Goal: Transaction & Acquisition: Download file/media

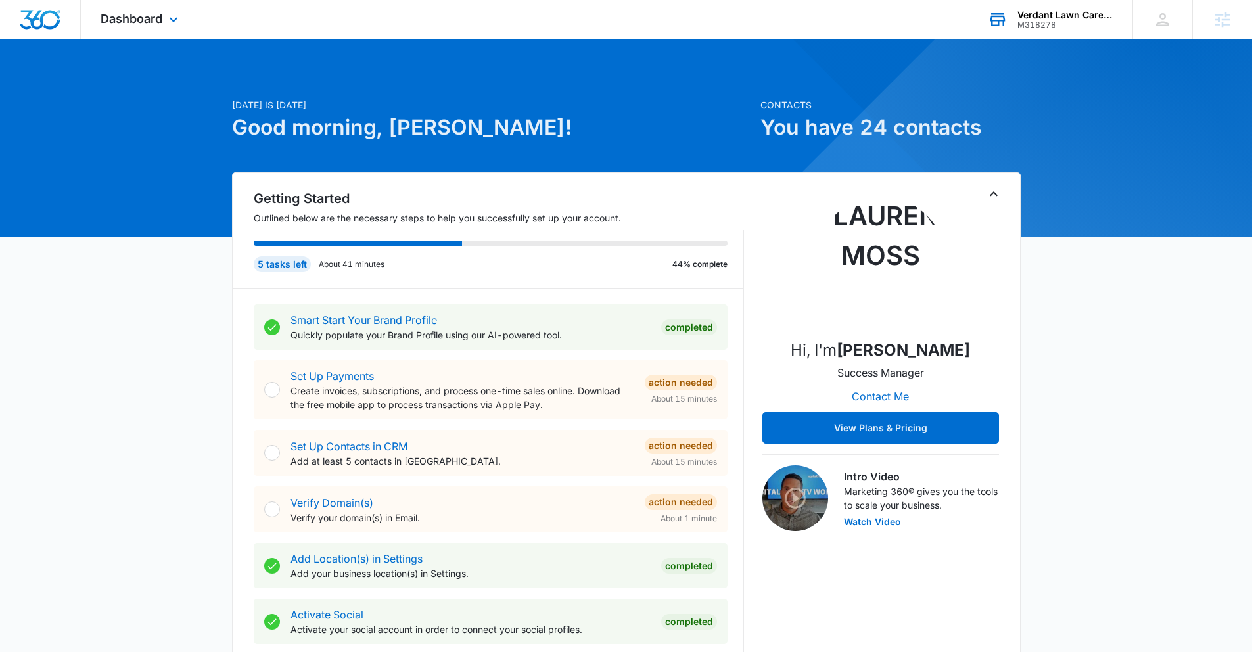
click at [1055, 22] on div "M318278" at bounding box center [1065, 24] width 96 height 9
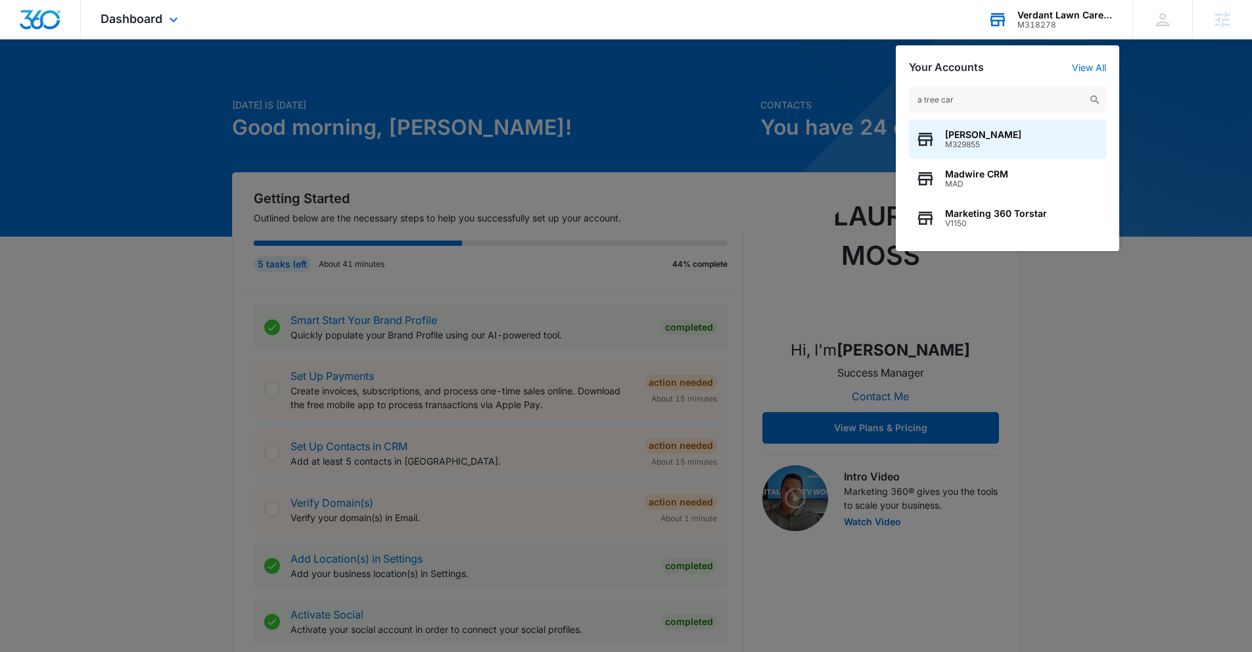
type input "a tree care"
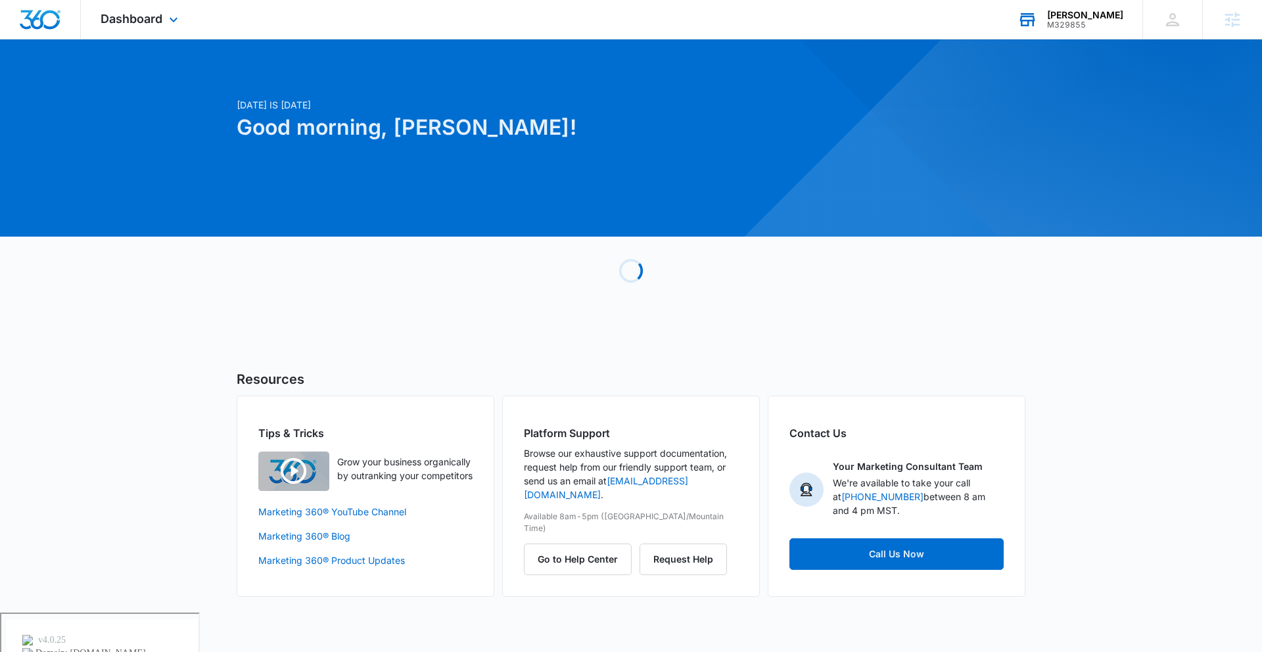
click at [1077, 14] on div "[PERSON_NAME]" at bounding box center [1085, 15] width 76 height 11
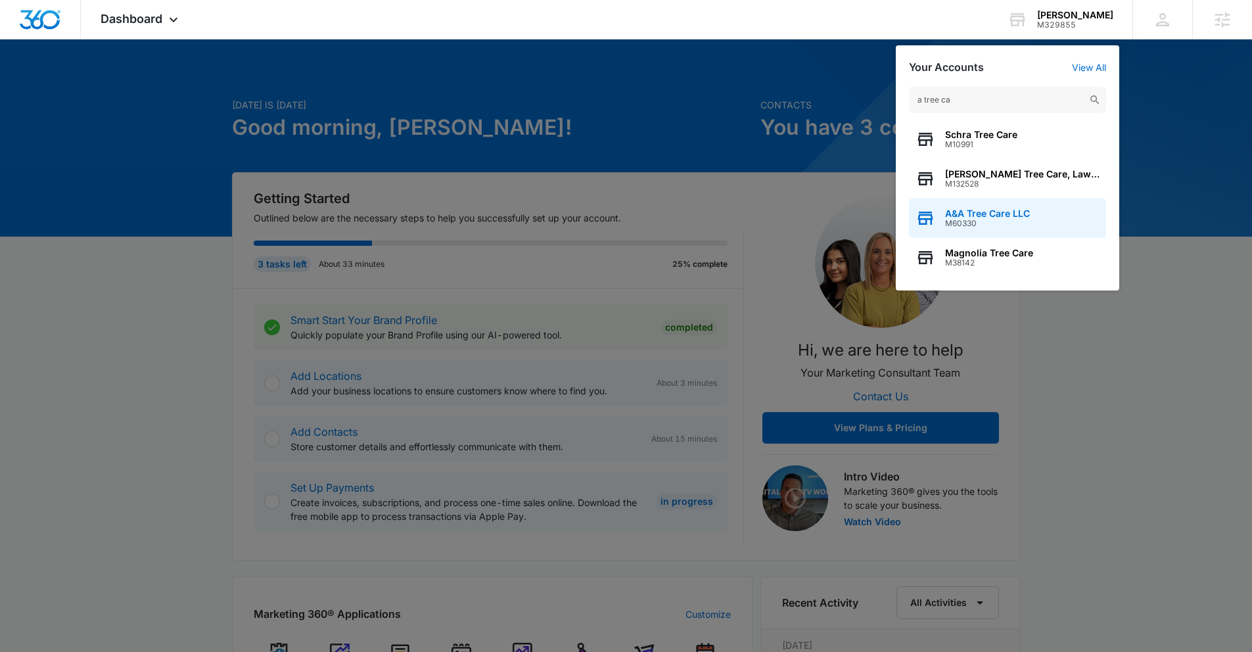
type input "a tree ca"
click at [1033, 213] on div "A&A Tree Care LLC M60330" at bounding box center [1007, 217] width 197 height 39
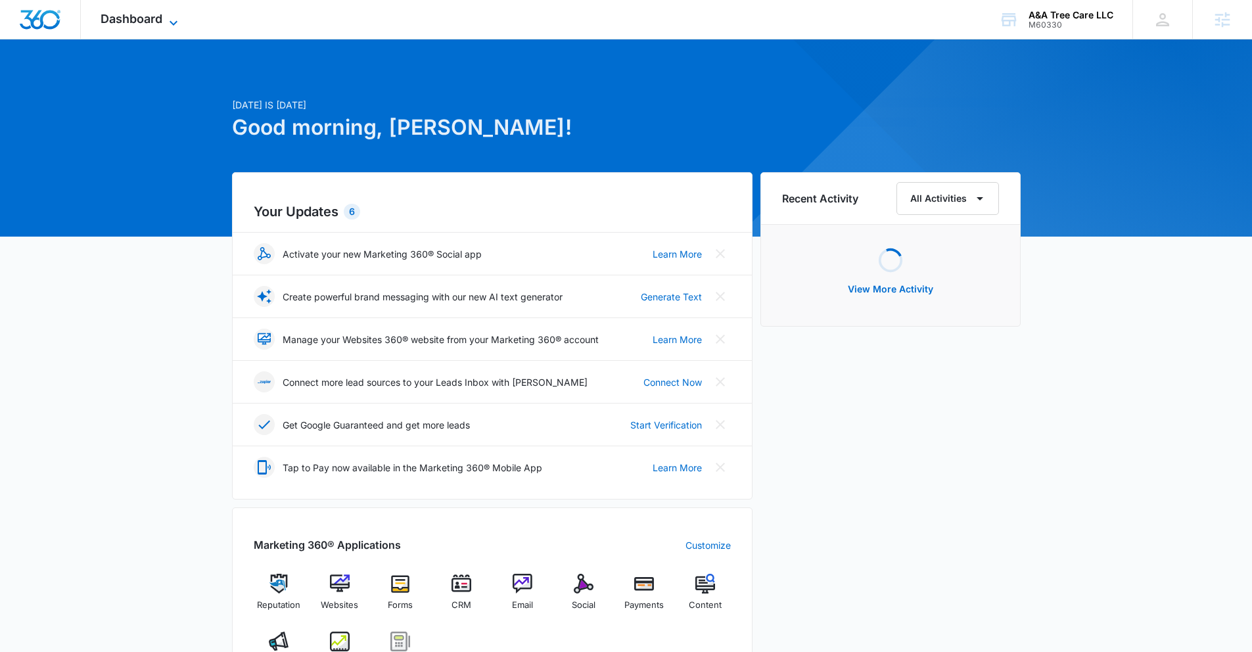
click at [154, 12] on span "Dashboard" at bounding box center [132, 19] width 62 height 14
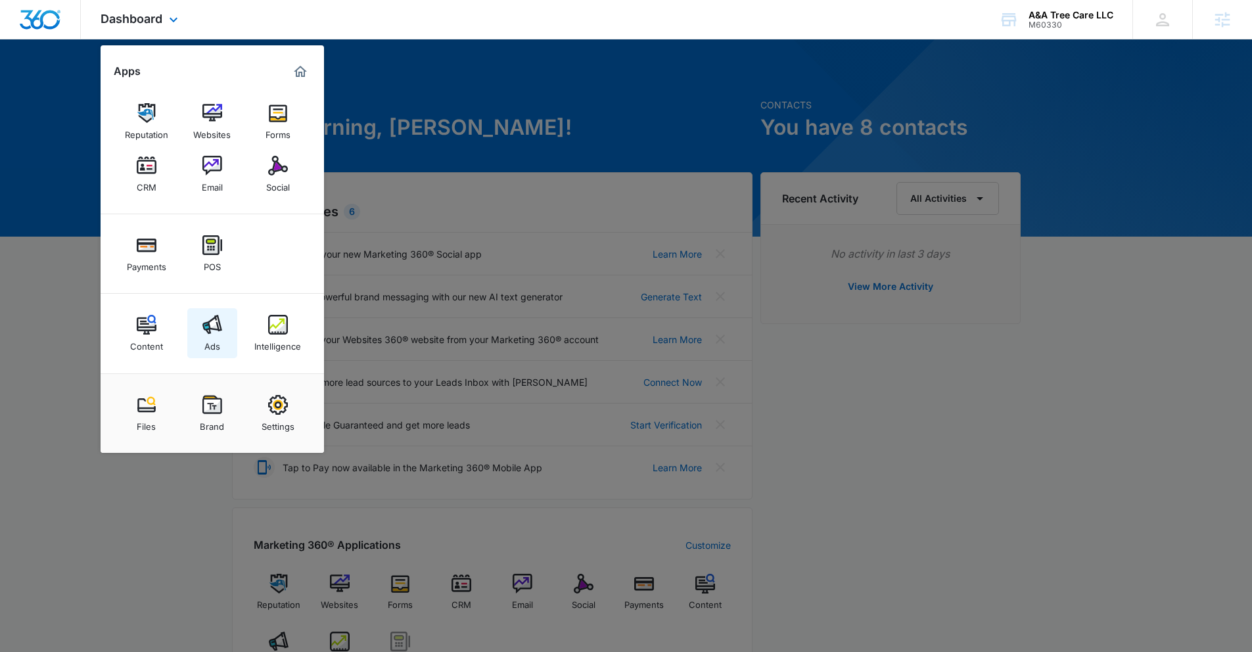
click at [207, 316] on img at bounding box center [212, 325] width 20 height 20
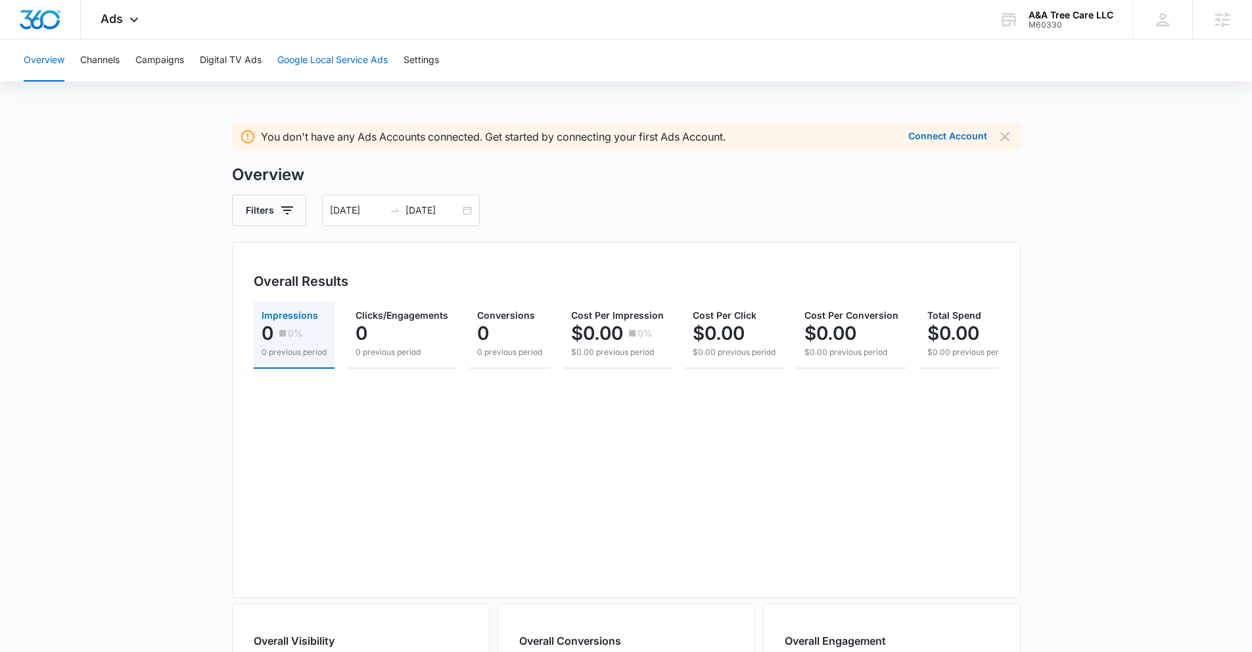
click at [348, 68] on button "Google Local Service Ads" at bounding box center [332, 60] width 110 height 42
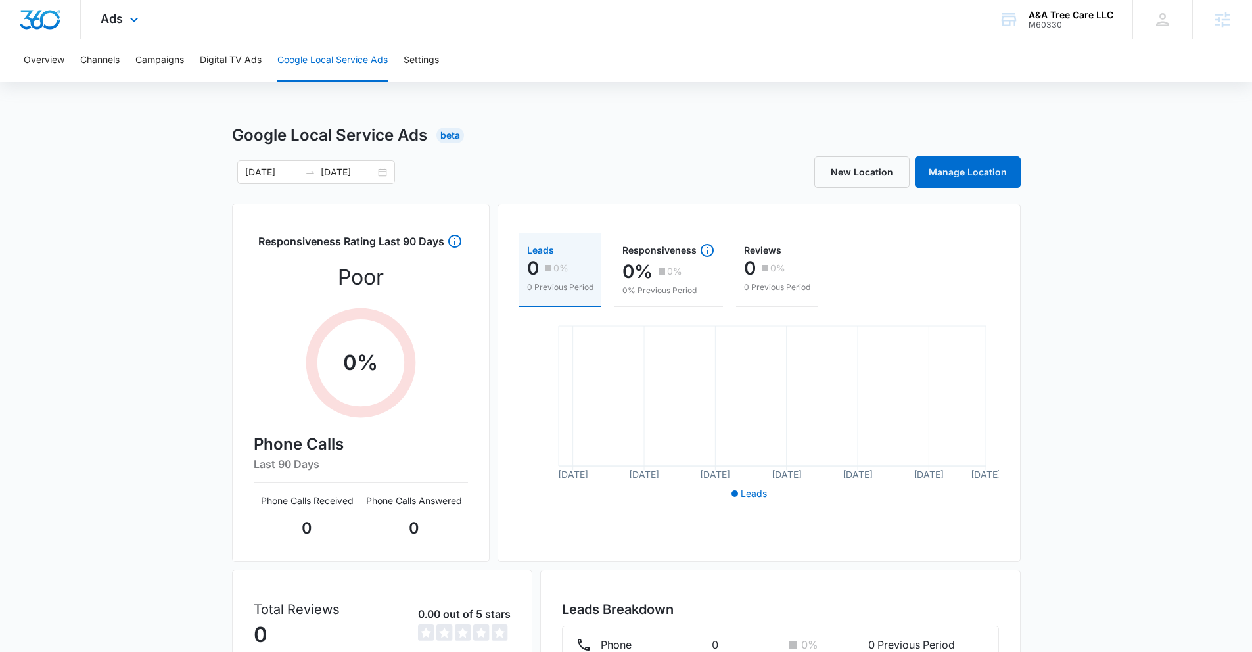
click at [107, 30] on div "Ads Apps Reputation Websites Forms CRM Email Social Payments POS Content Ads In…" at bounding box center [121, 19] width 81 height 39
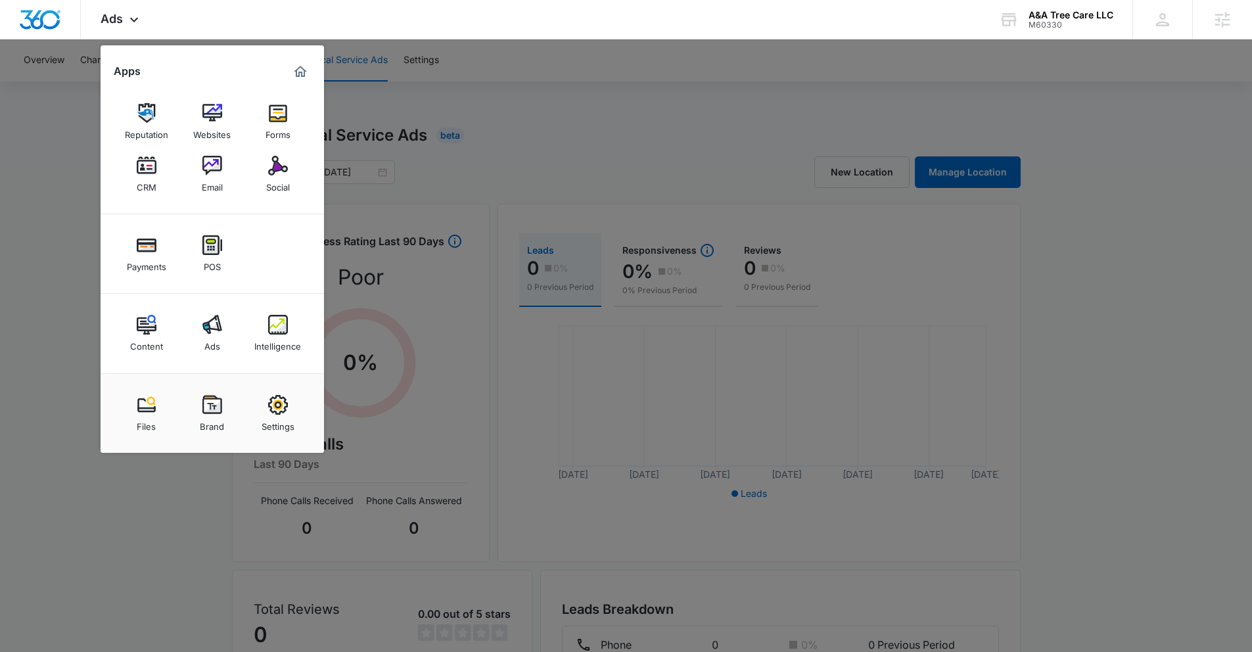
click at [12, 279] on div at bounding box center [626, 326] width 1252 height 652
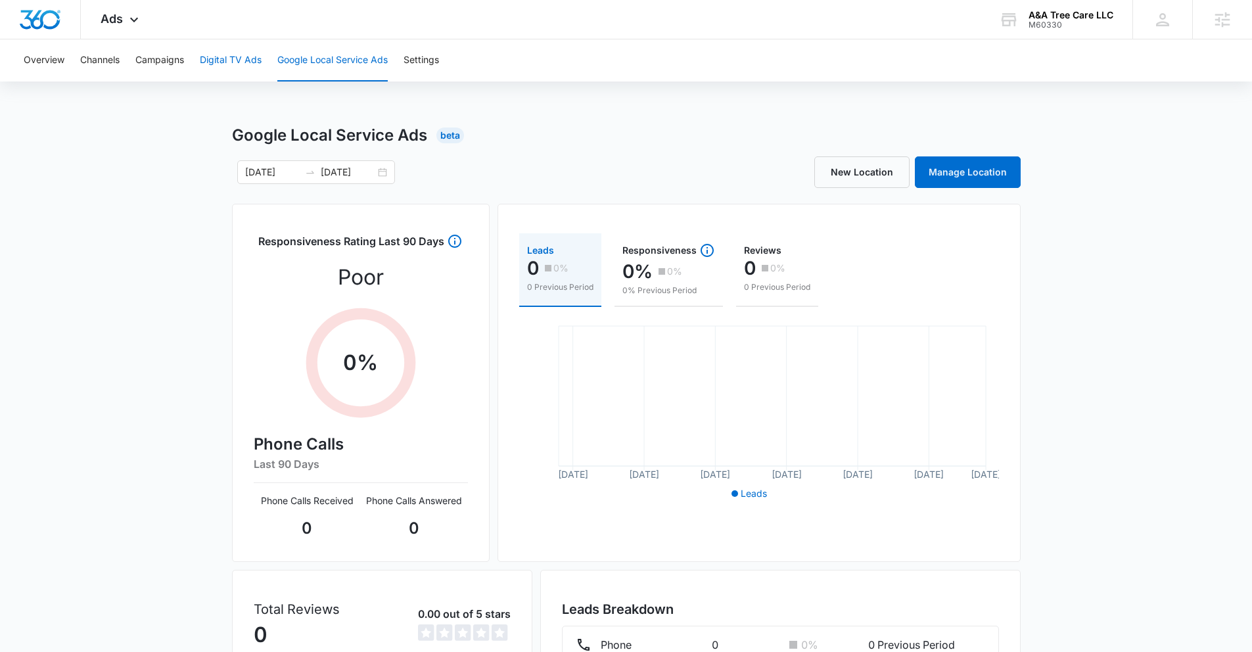
click at [205, 64] on button "Digital TV Ads" at bounding box center [231, 60] width 62 height 42
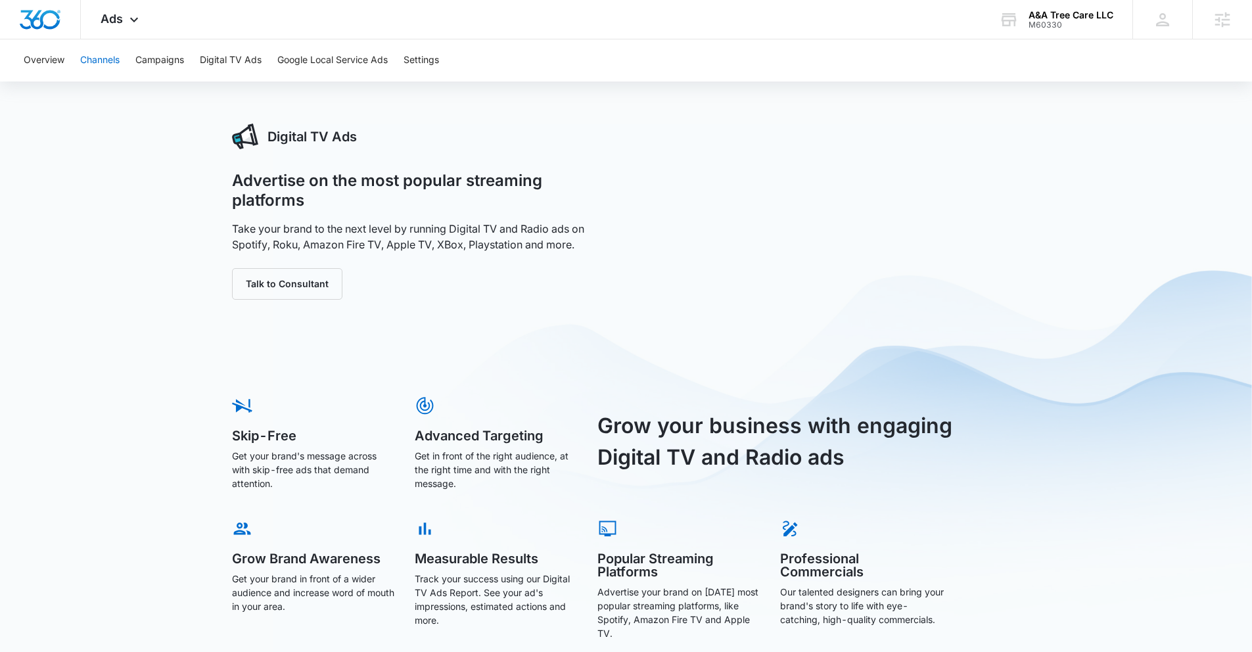
click at [100, 50] on button "Channels" at bounding box center [99, 60] width 39 height 42
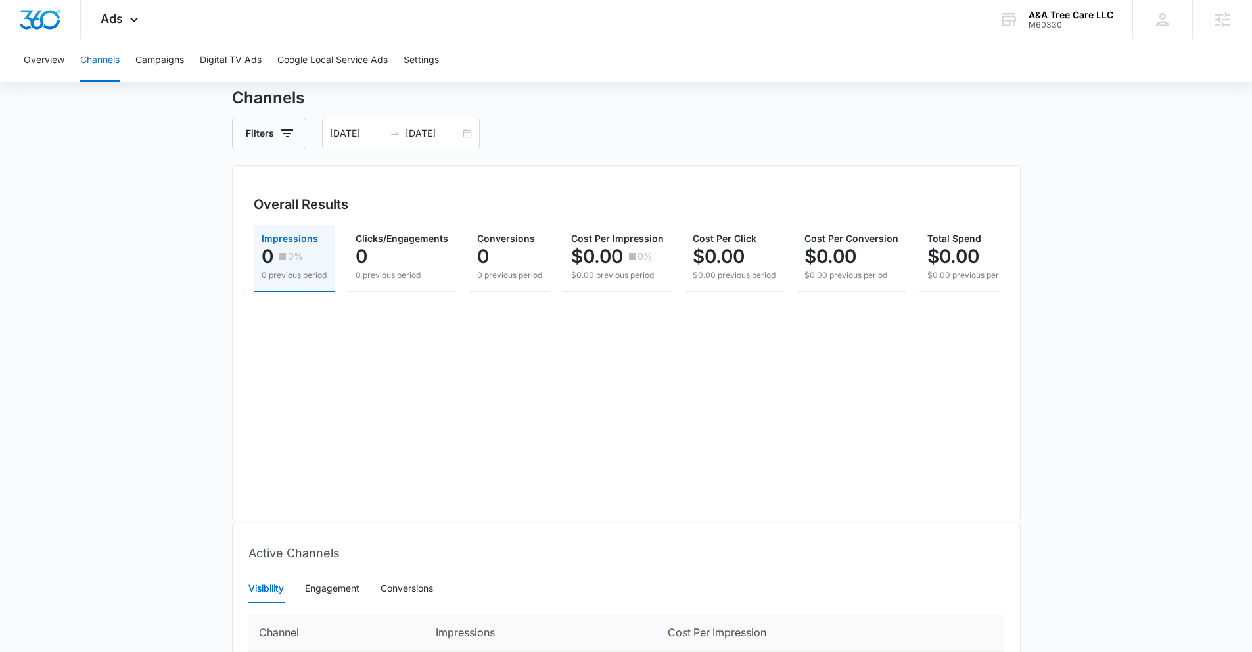
scroll to position [186, 0]
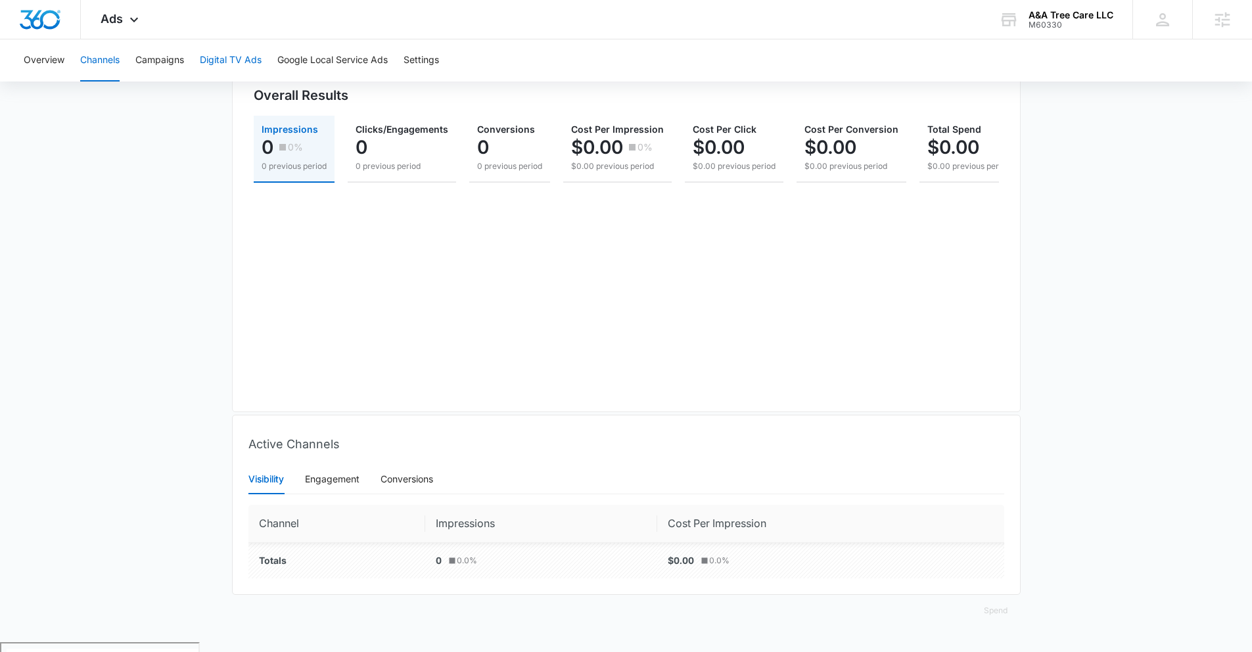
click at [233, 55] on button "Digital TV Ads" at bounding box center [231, 60] width 62 height 42
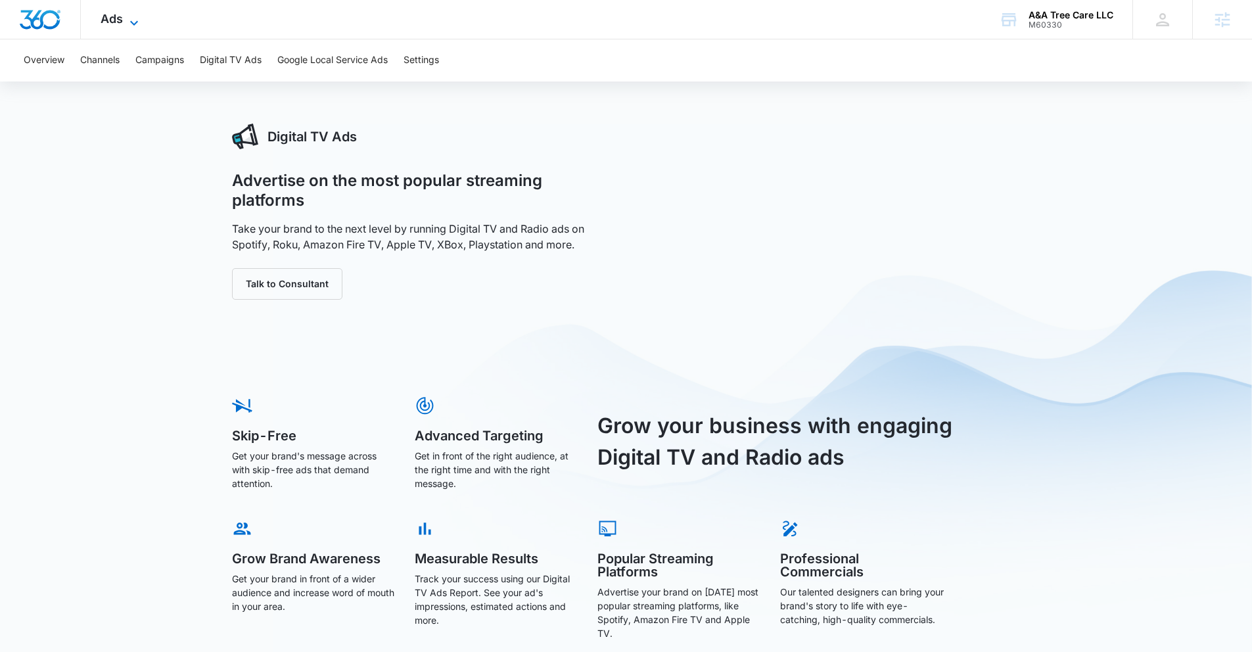
click at [126, 20] on icon at bounding box center [134, 23] width 16 height 16
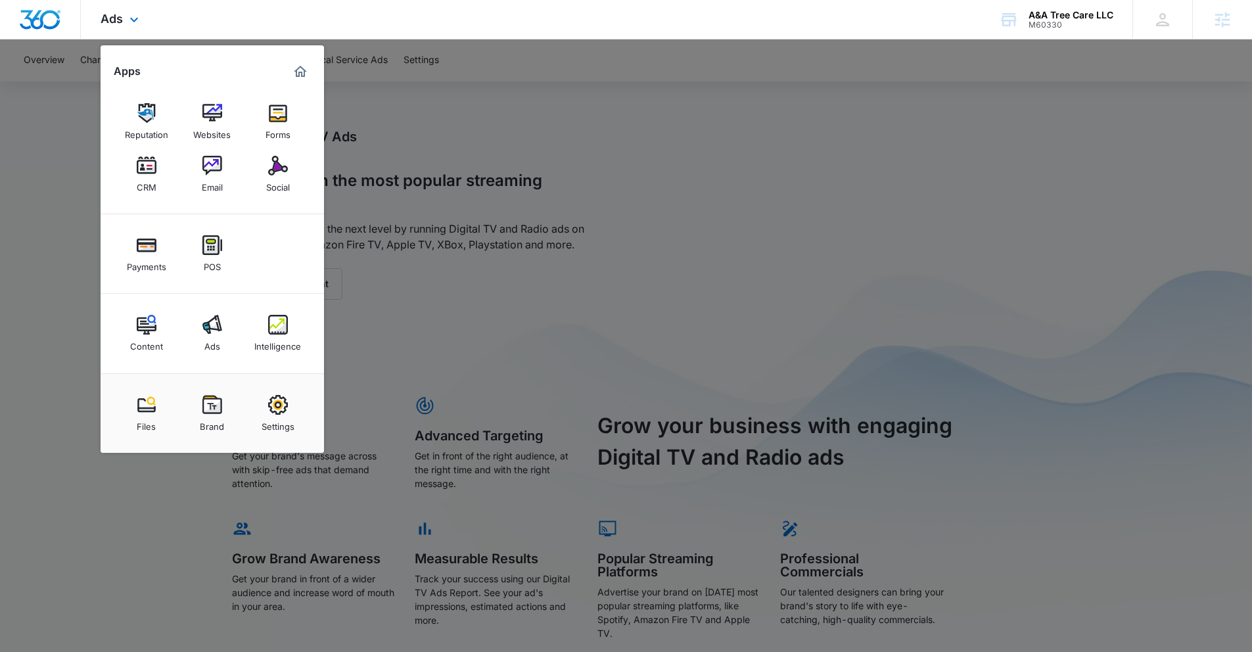
click at [37, 23] on img "Dashboard" at bounding box center [40, 20] width 42 height 20
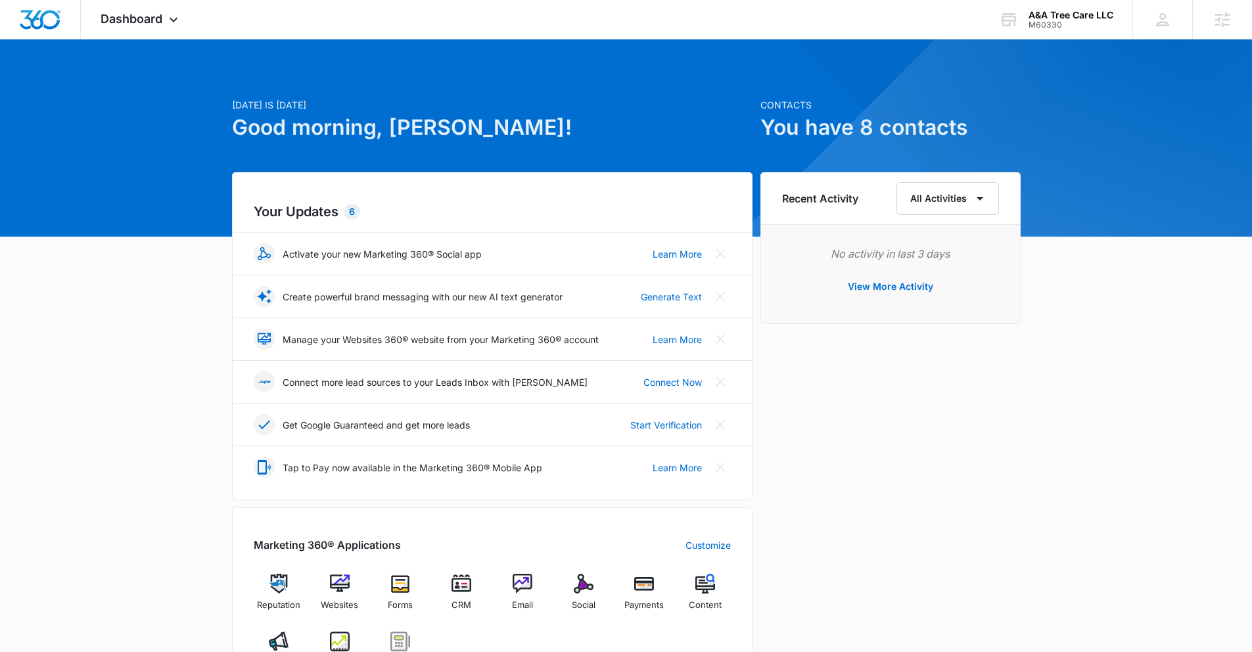
click at [294, 252] on p "Activate your new Marketing 360® Social app" at bounding box center [382, 254] width 199 height 14
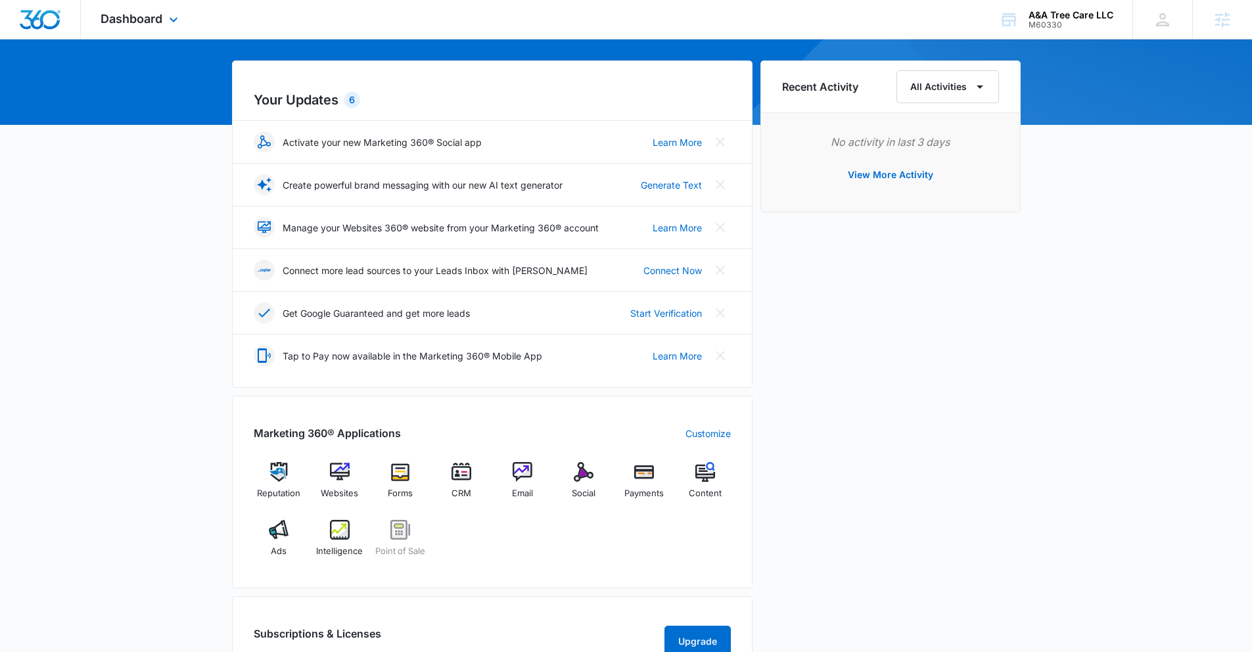
scroll to position [116, 0]
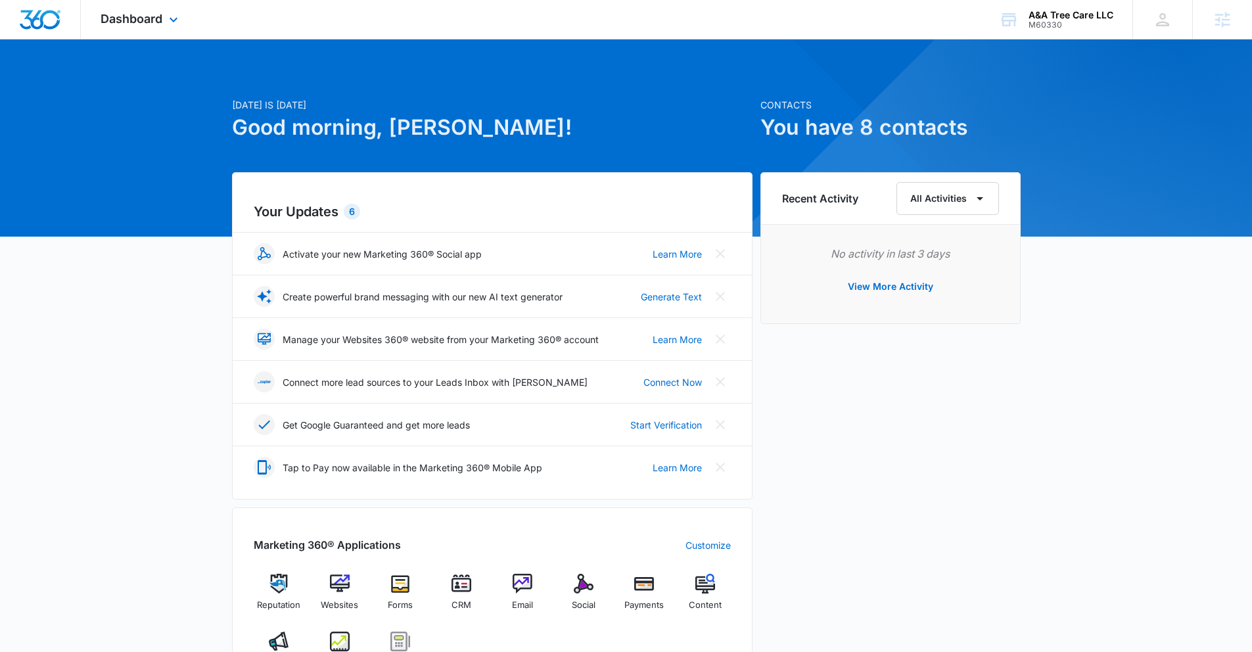
click at [135, 26] on div "Dashboard Apps Reputation Websites Forms CRM Email Social Payments POS Content …" at bounding box center [141, 19] width 120 height 39
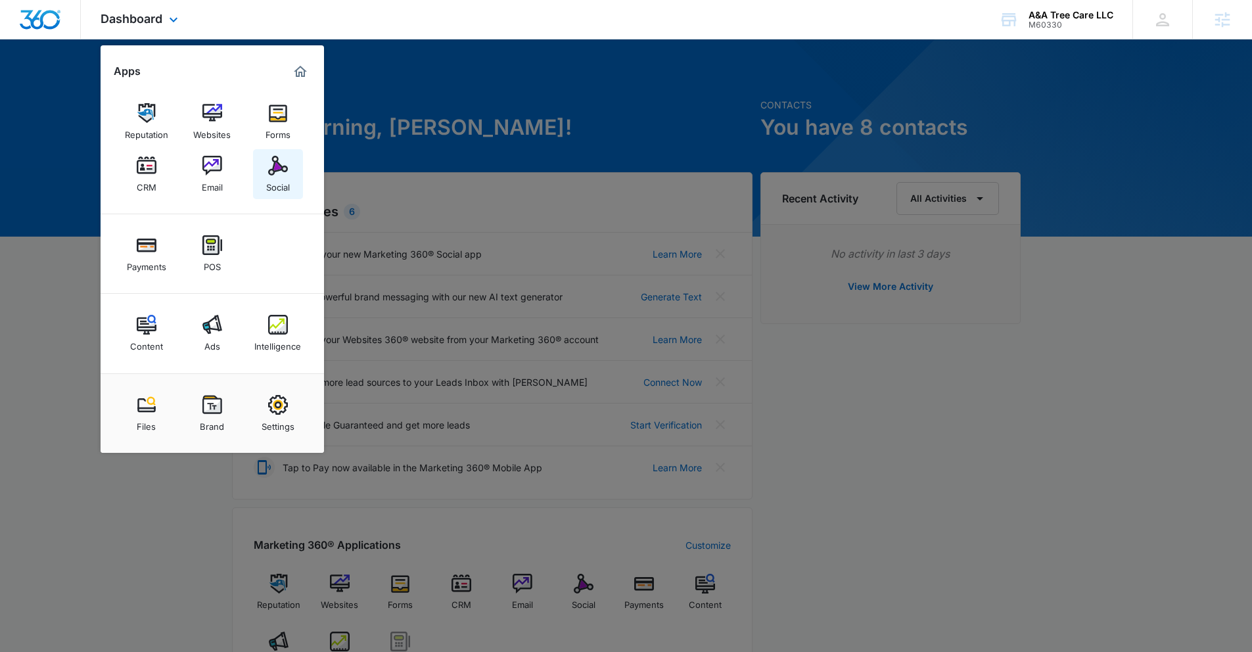
click at [275, 158] on img at bounding box center [278, 166] width 20 height 20
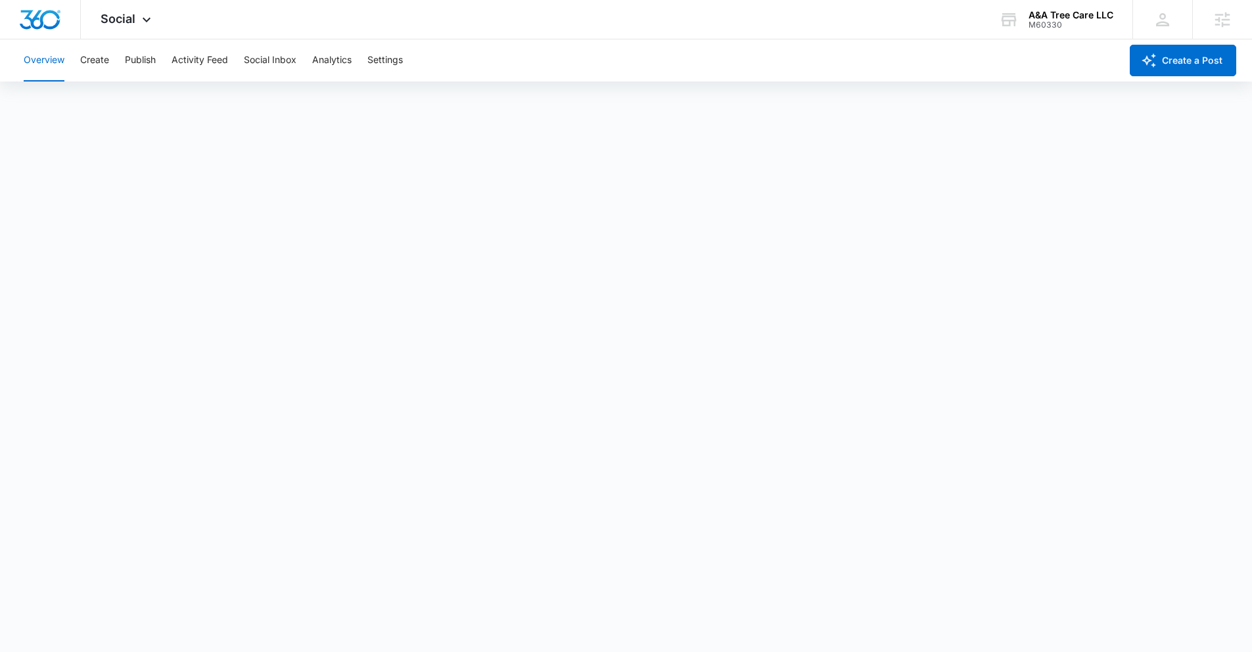
scroll to position [3, 0]
click at [129, 2] on div "Social Apps Reputation Websites Forms CRM Email Social Payments POS Content Ads…" at bounding box center [127, 19] width 93 height 39
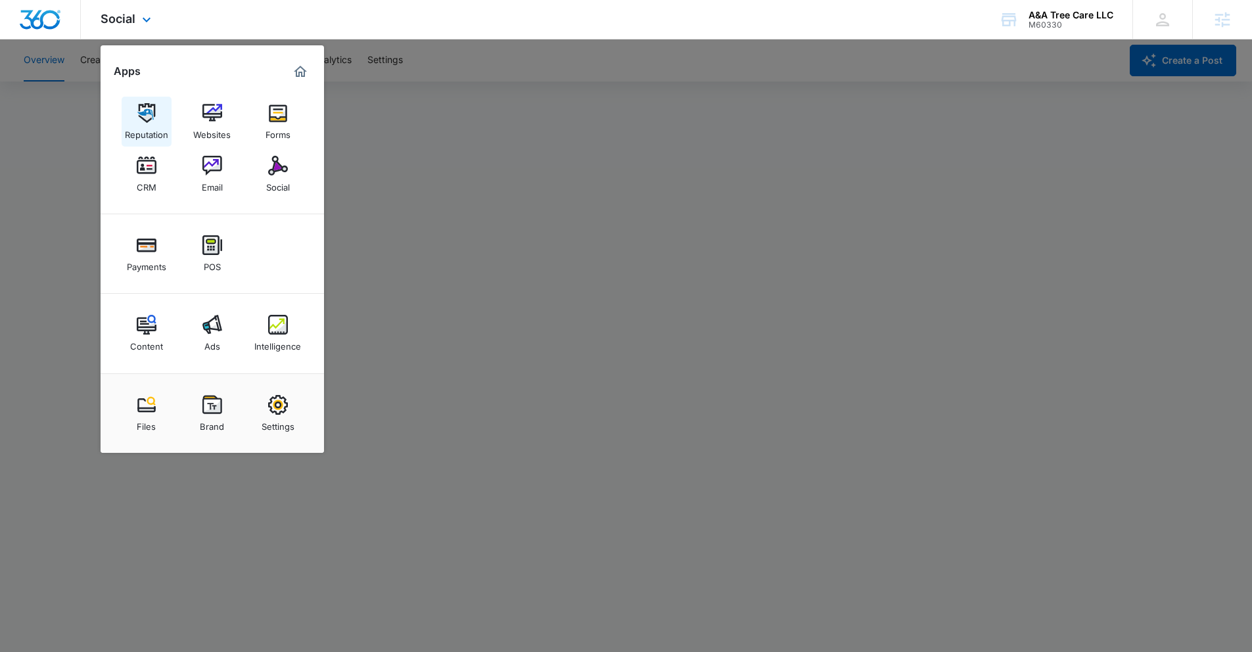
click at [130, 112] on link "Reputation" at bounding box center [147, 122] width 50 height 50
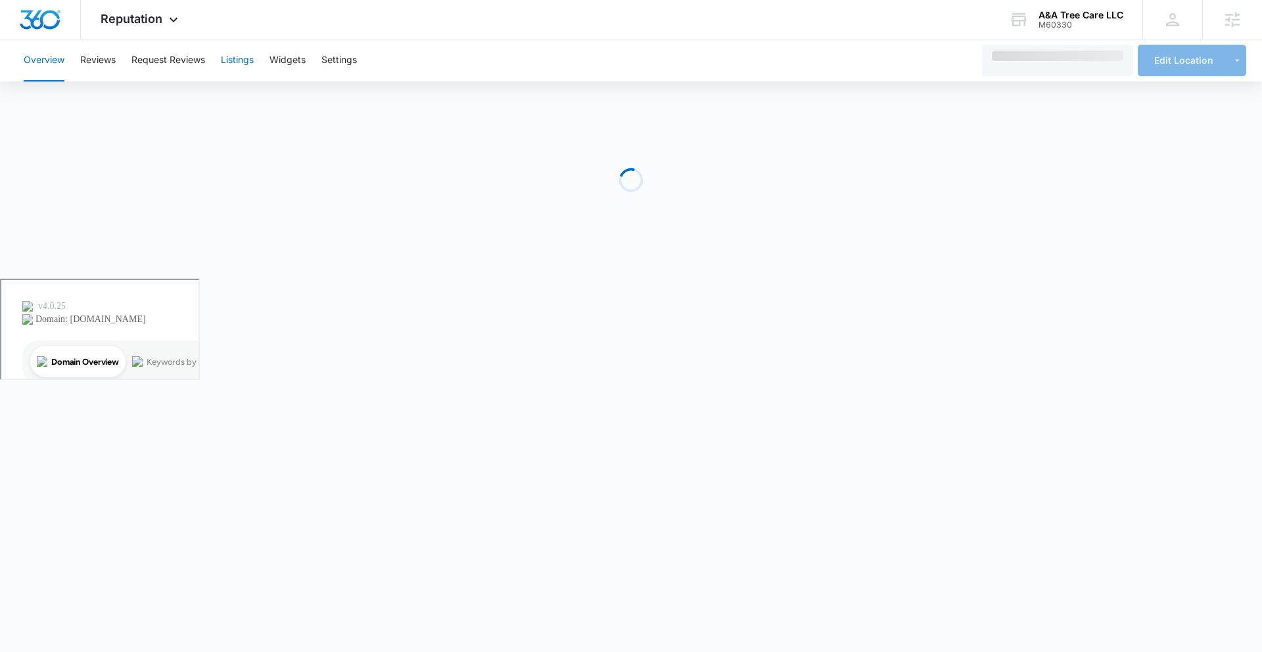
click at [246, 60] on button "Listings" at bounding box center [237, 60] width 33 height 42
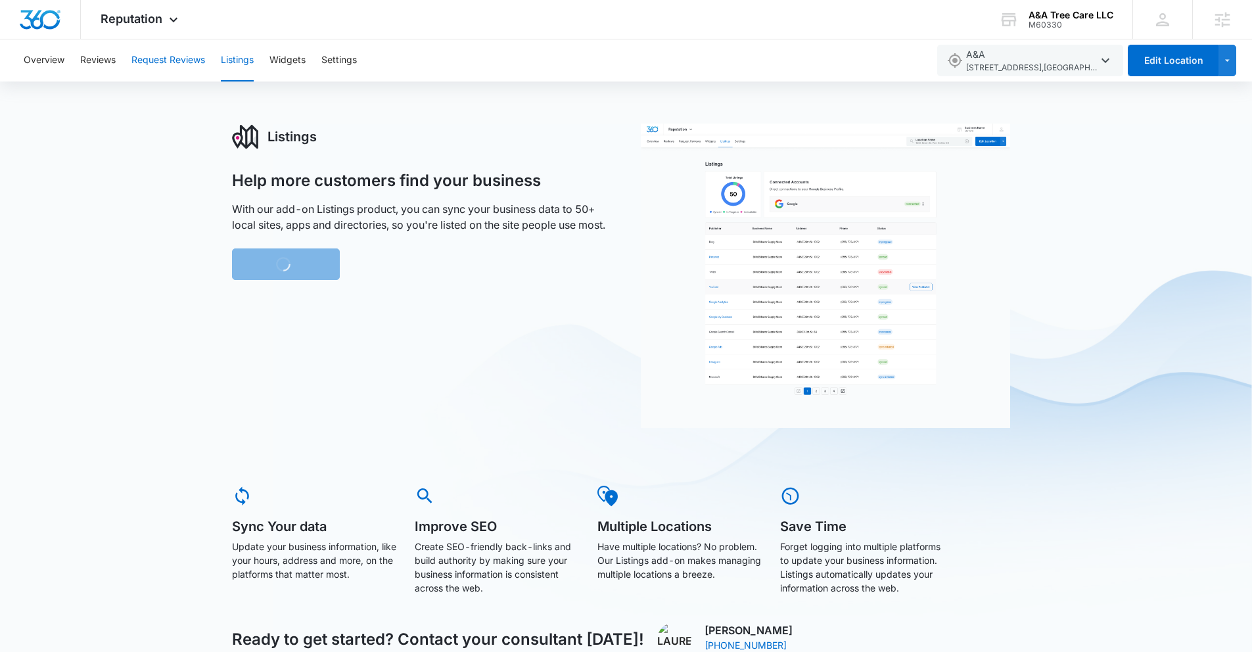
click at [179, 60] on button "Request Reviews" at bounding box center [168, 60] width 74 height 42
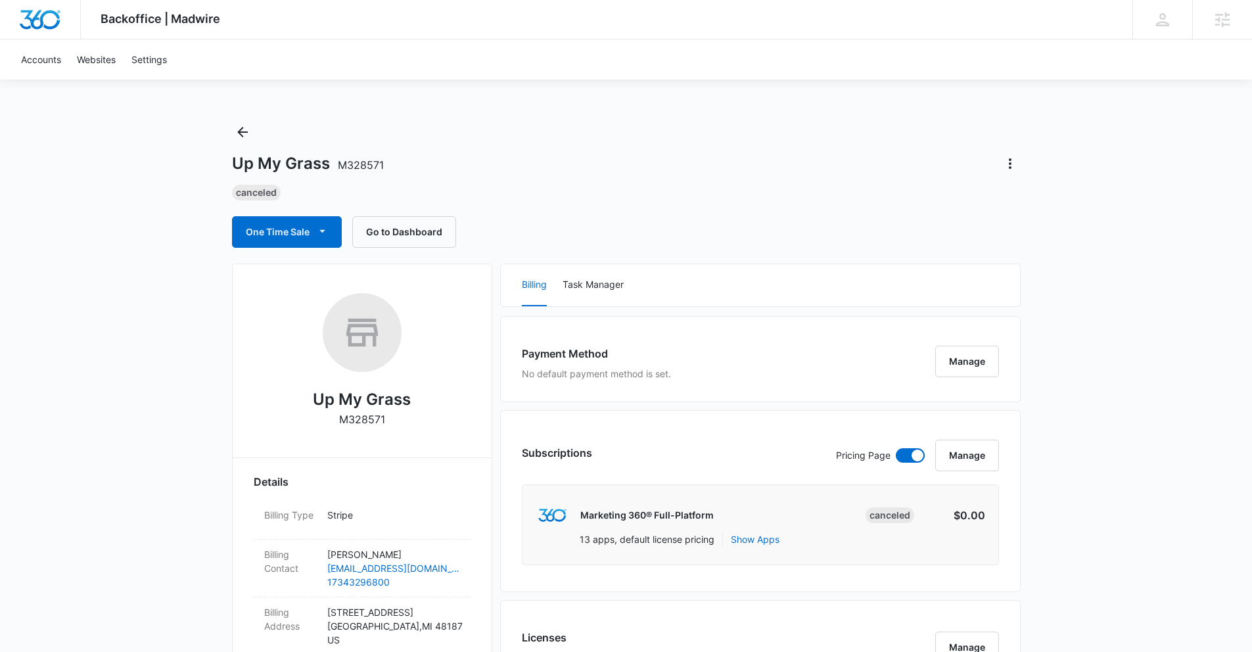
click at [237, 125] on icon "Back" at bounding box center [243, 132] width 16 height 16
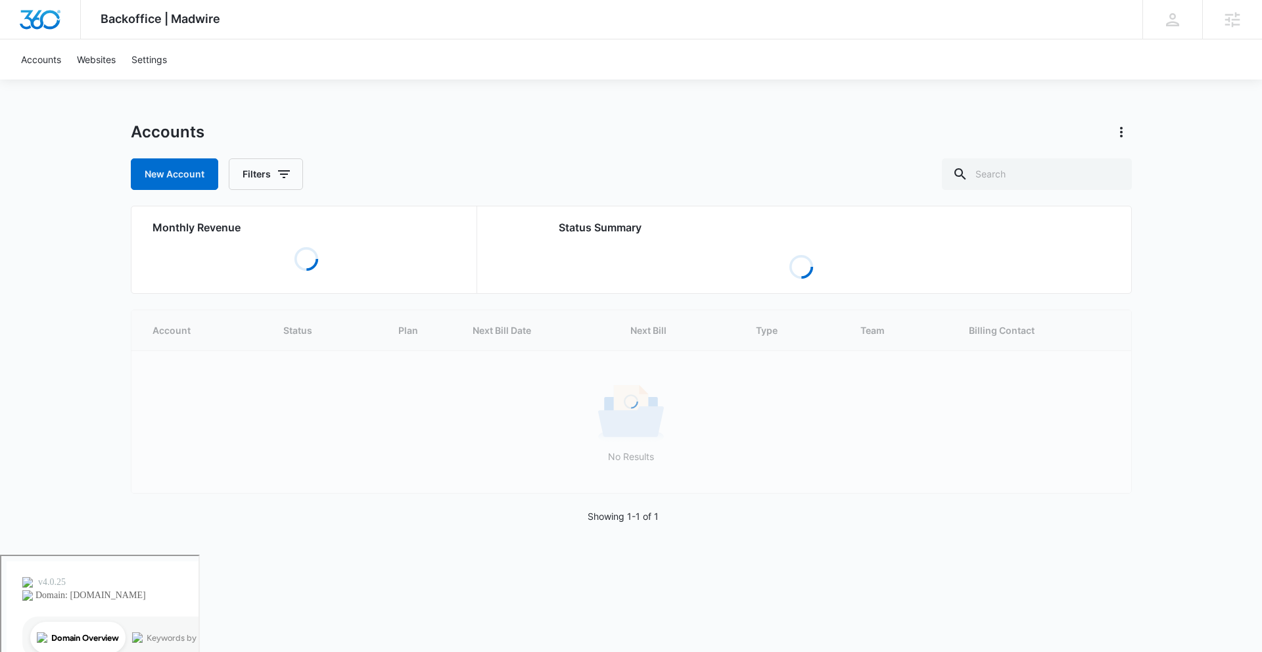
click at [1051, 200] on div "Accounts New Account Filters Monthly Revenue Loading Status Summary Loading Loa…" at bounding box center [631, 338] width 1001 height 433
click at [1029, 172] on input "text" at bounding box center [1037, 174] width 190 height 32
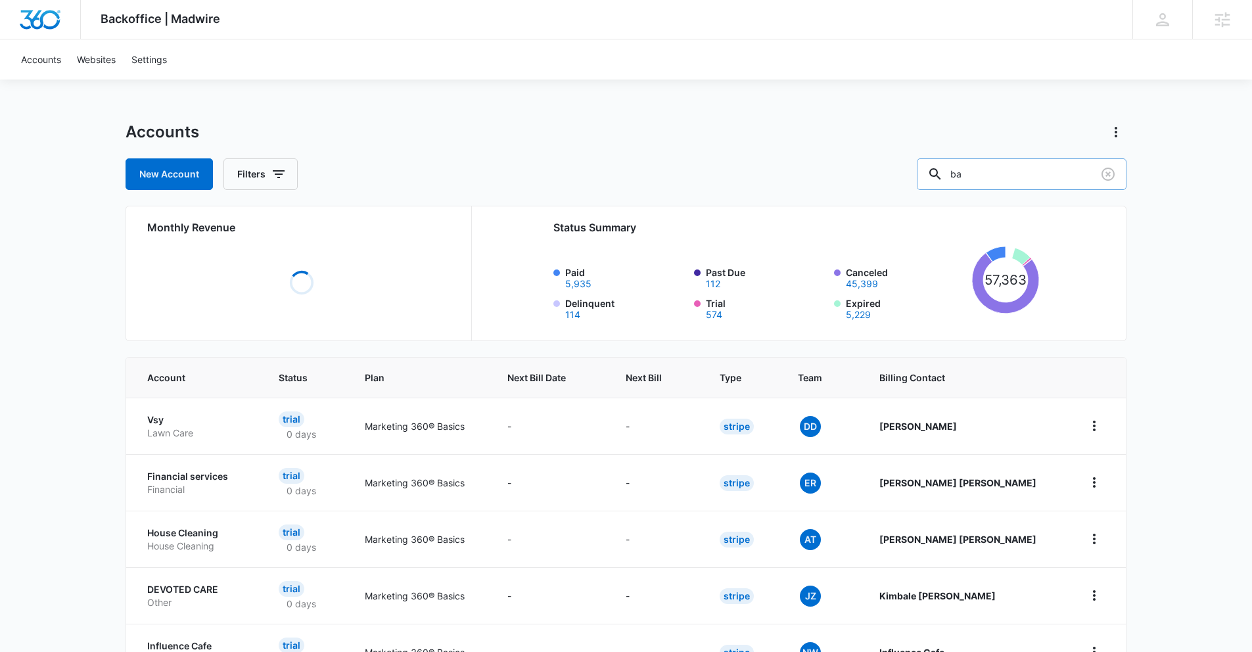
type input "b"
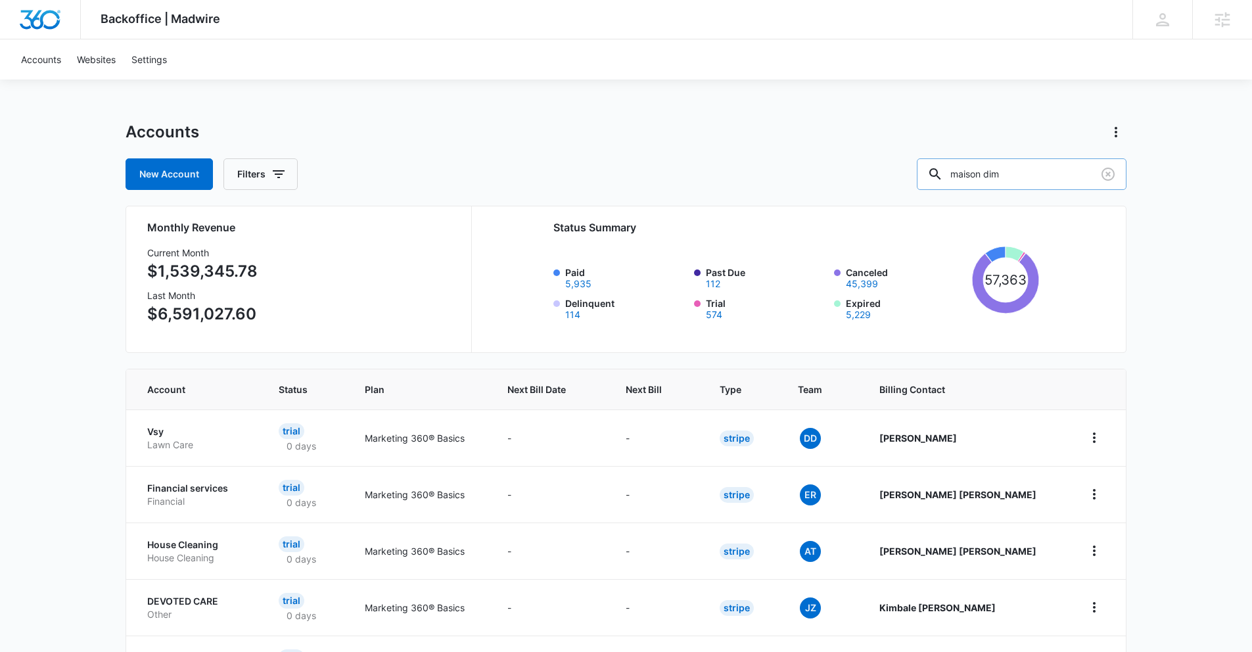
type input "maison dim"
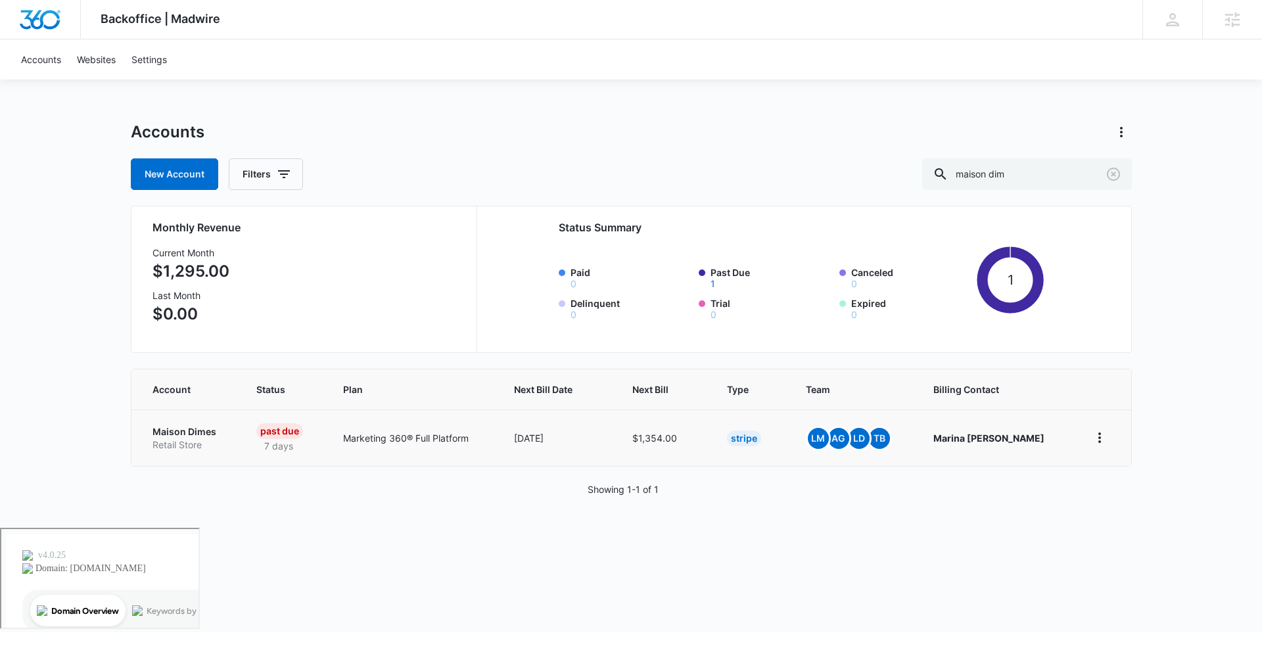
click at [202, 425] on p "Maison Dimes" at bounding box center [188, 431] width 72 height 13
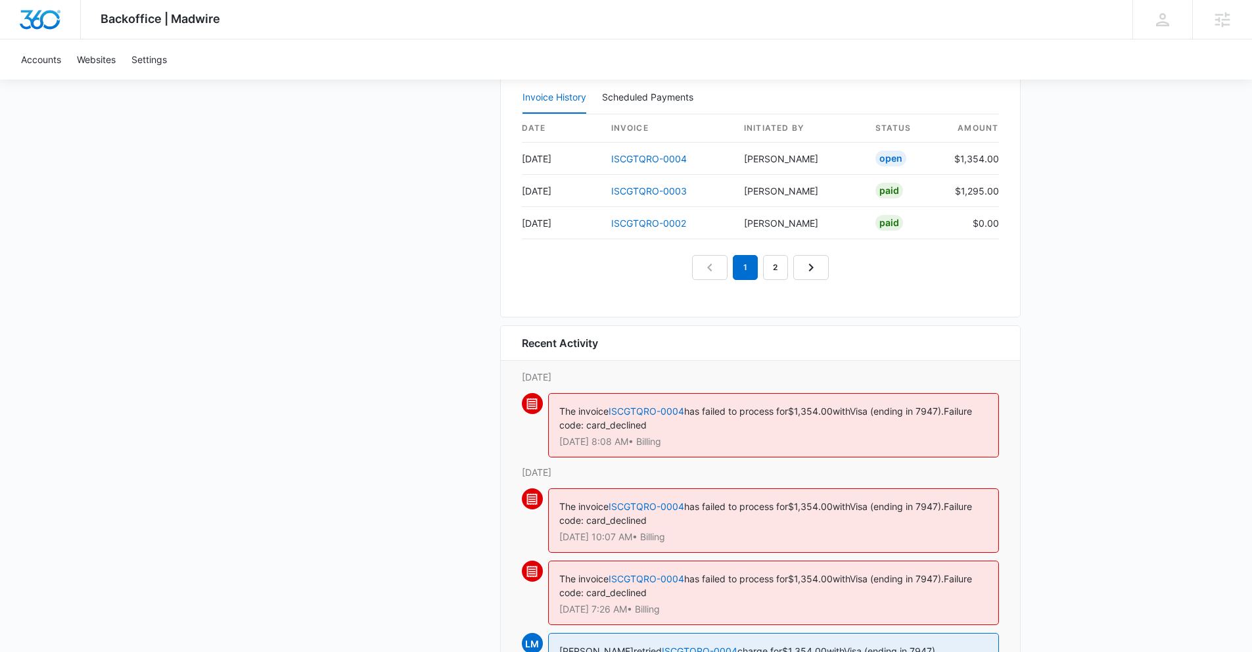
scroll to position [1436, 0]
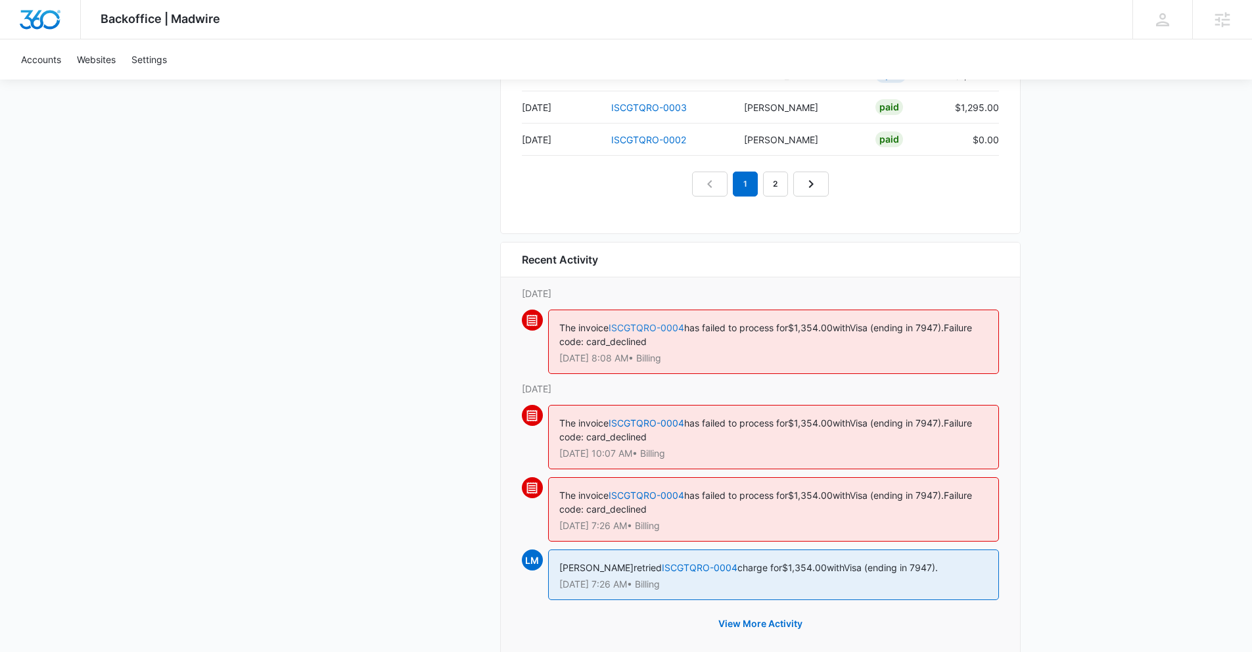
click at [665, 322] on link "ISCGTQRO-0004" at bounding box center [646, 327] width 76 height 11
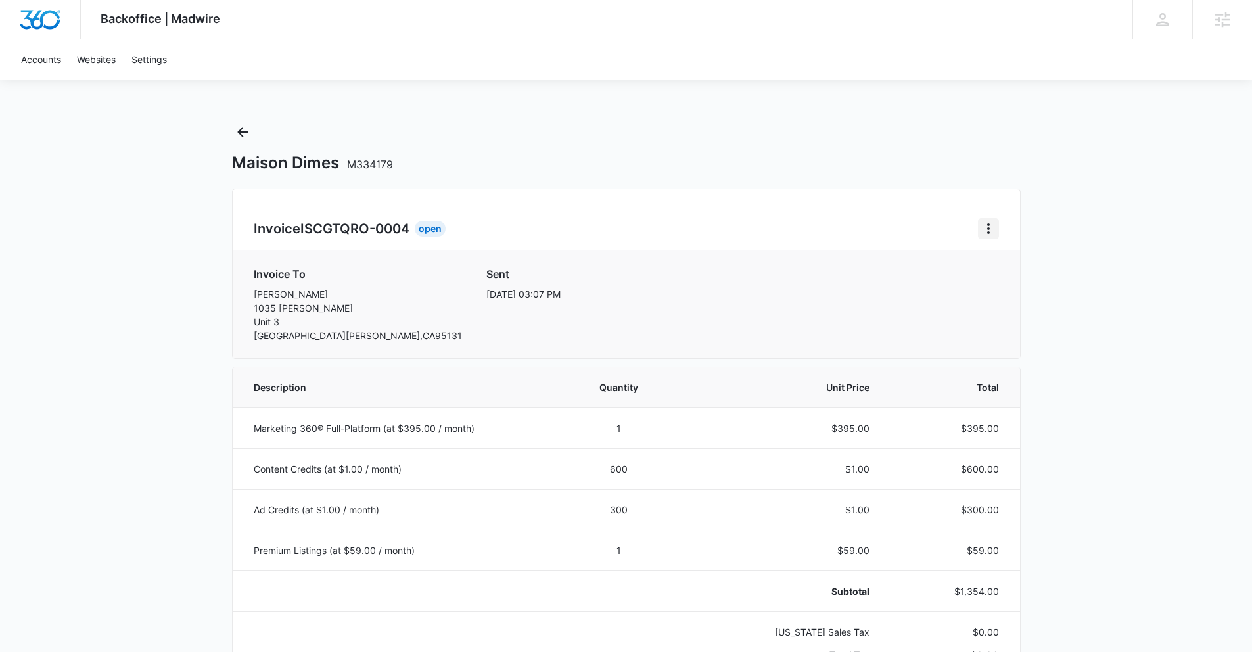
click at [987, 227] on icon "Home" at bounding box center [988, 228] width 3 height 11
click at [232, 131] on button "Back" at bounding box center [242, 132] width 21 height 21
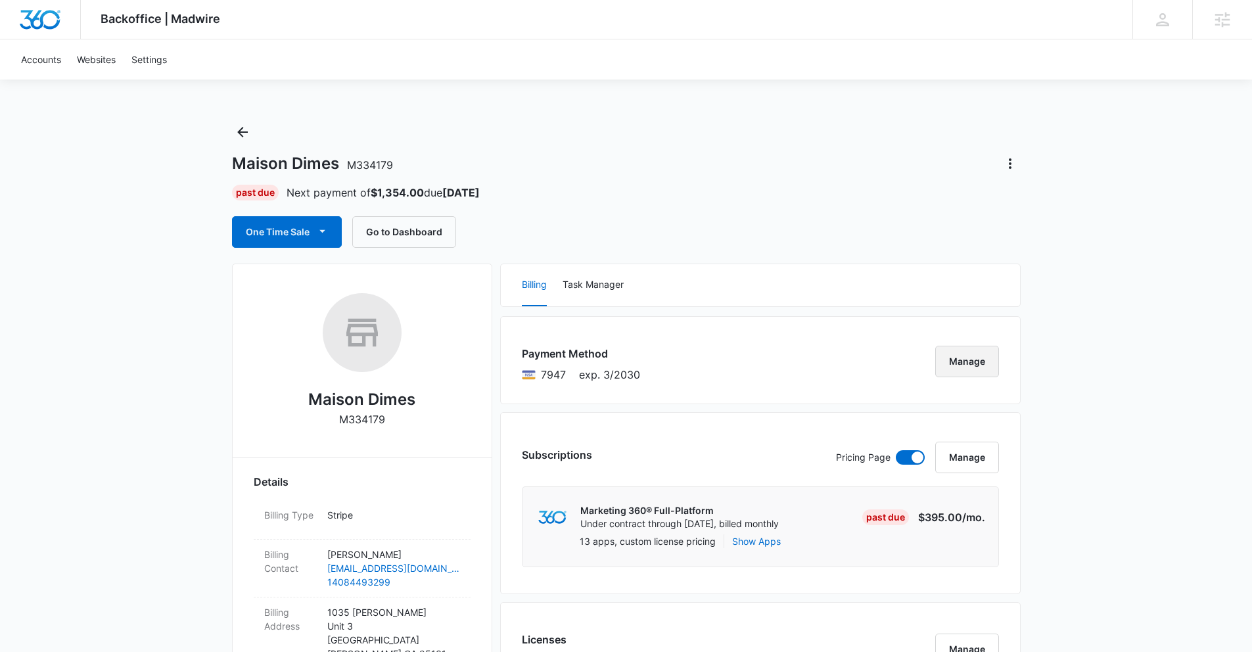
click at [981, 355] on button "Manage" at bounding box center [967, 362] width 64 height 32
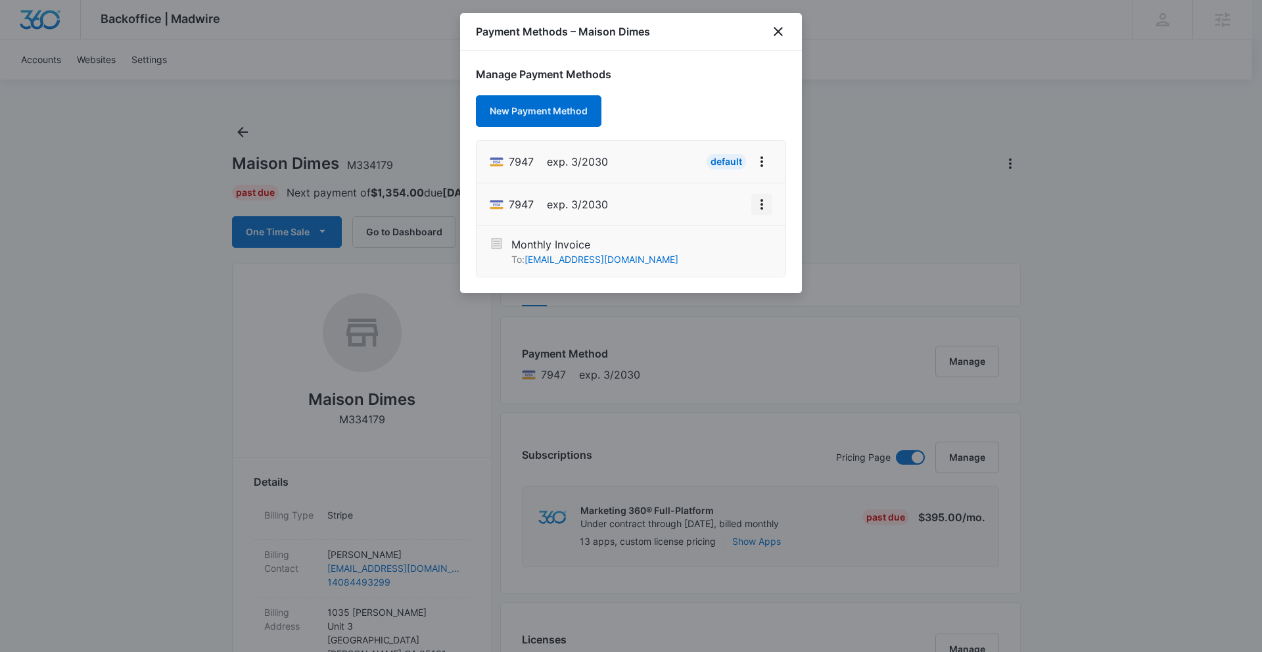
click at [765, 203] on icon "View More" at bounding box center [762, 204] width 16 height 16
click at [729, 143] on div "Set As Default" at bounding box center [709, 147] width 61 height 9
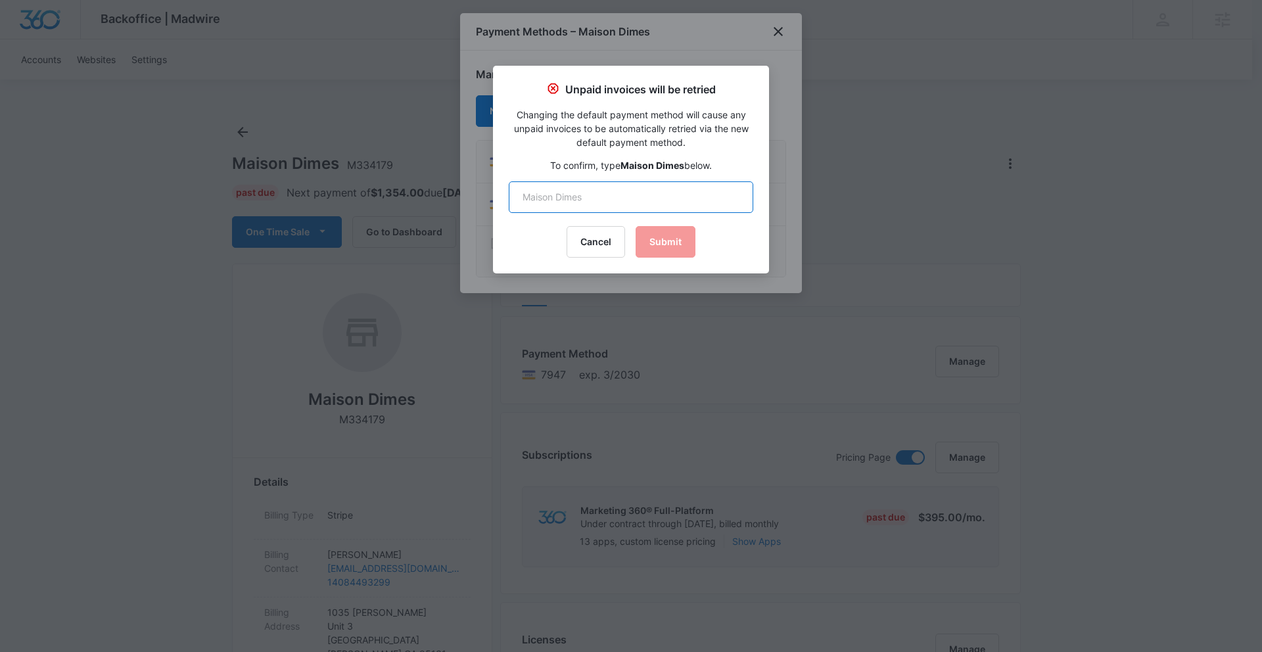
click at [679, 198] on input "text" at bounding box center [631, 197] width 244 height 32
type input "Maison Dimes"
click at [681, 232] on button "Submit" at bounding box center [665, 242] width 60 height 32
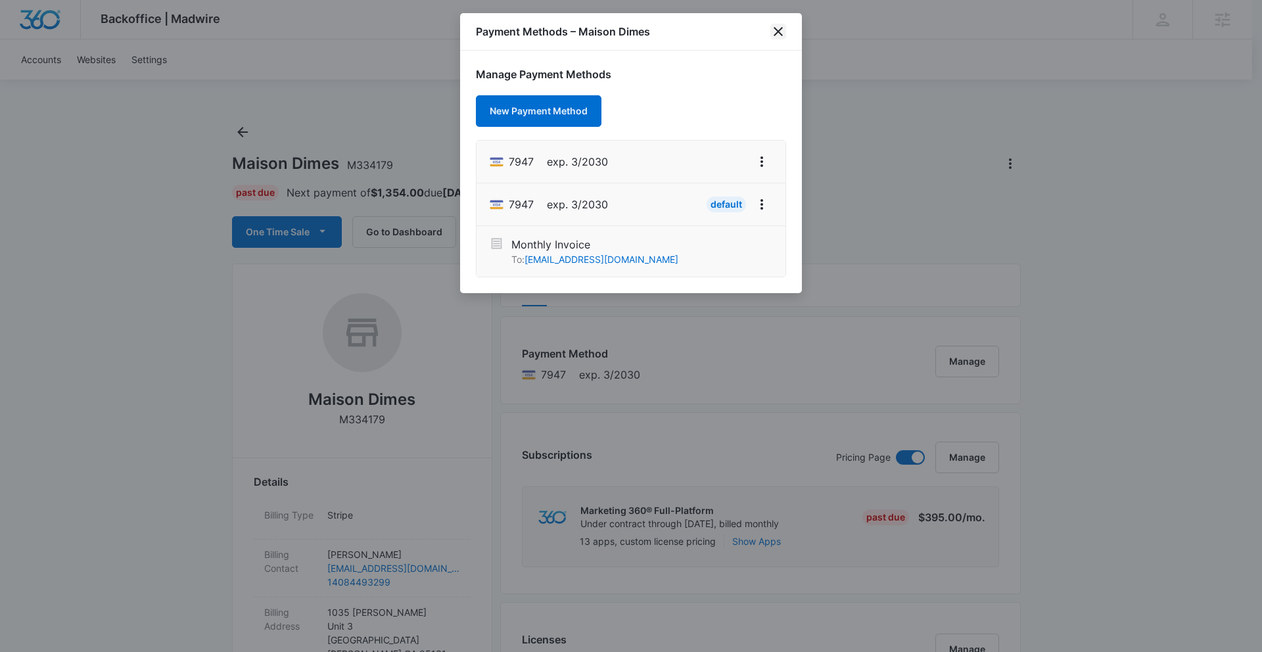
click at [775, 32] on icon "close" at bounding box center [778, 32] width 16 height 16
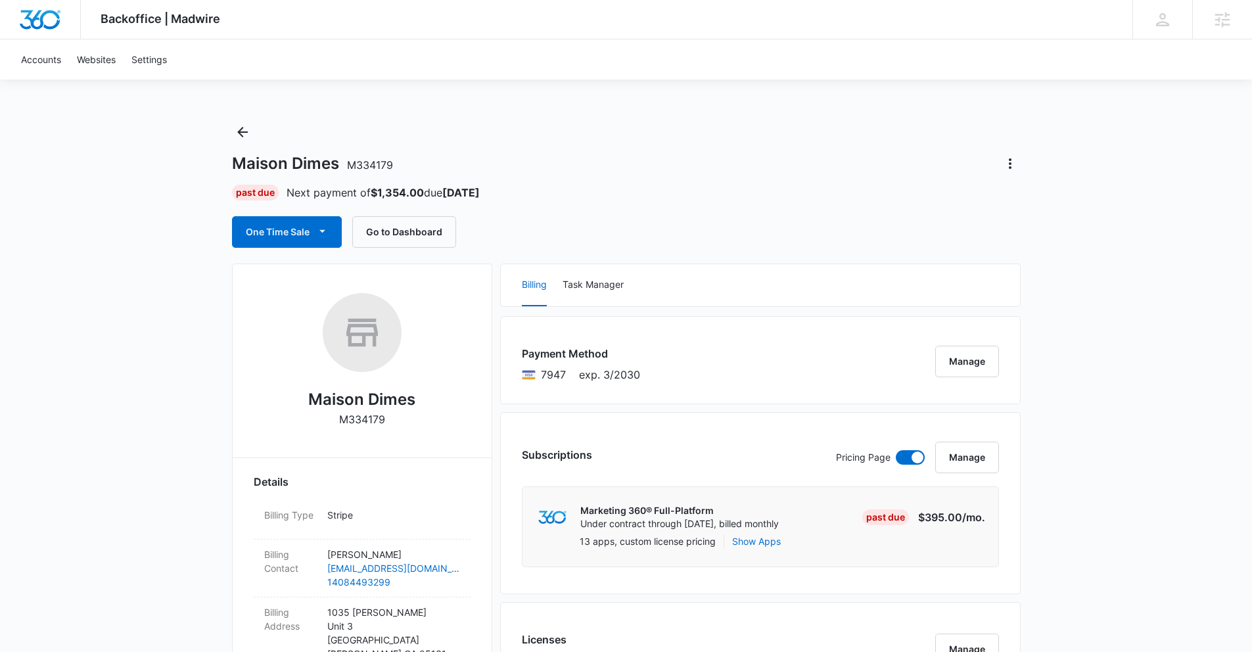
scroll to position [3, 0]
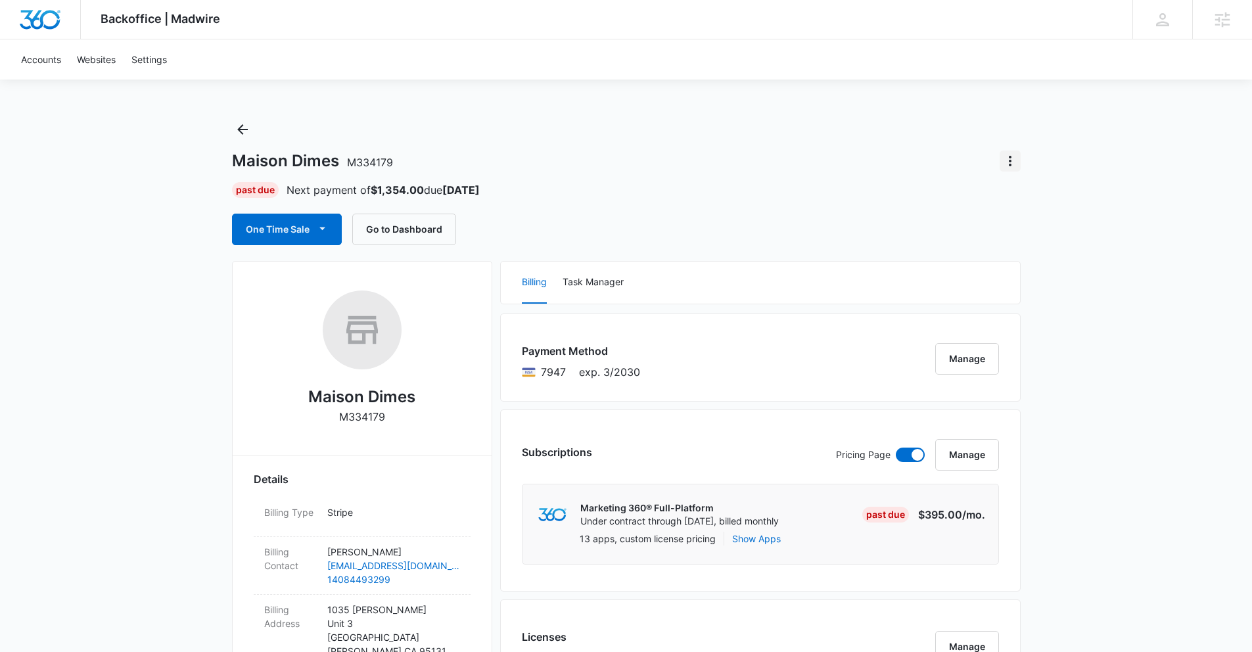
click at [1017, 162] on icon "Actions" at bounding box center [1010, 161] width 16 height 16
click at [1017, 163] on icon "Actions" at bounding box center [1010, 161] width 16 height 16
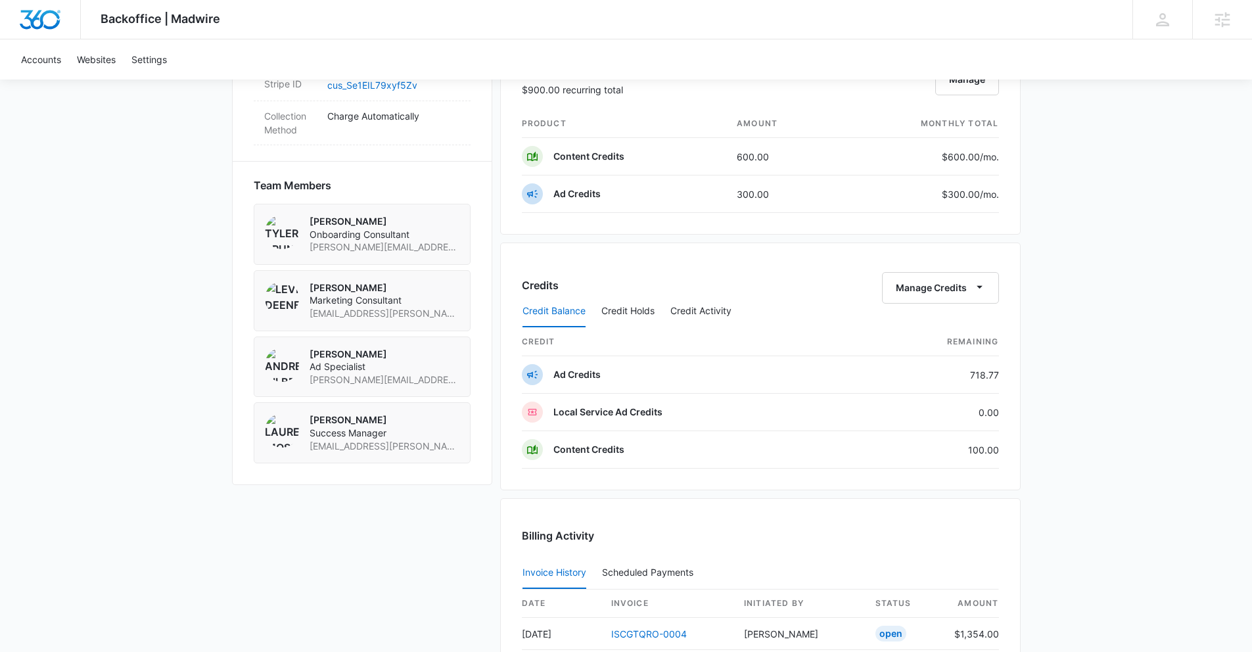
scroll to position [1261, 0]
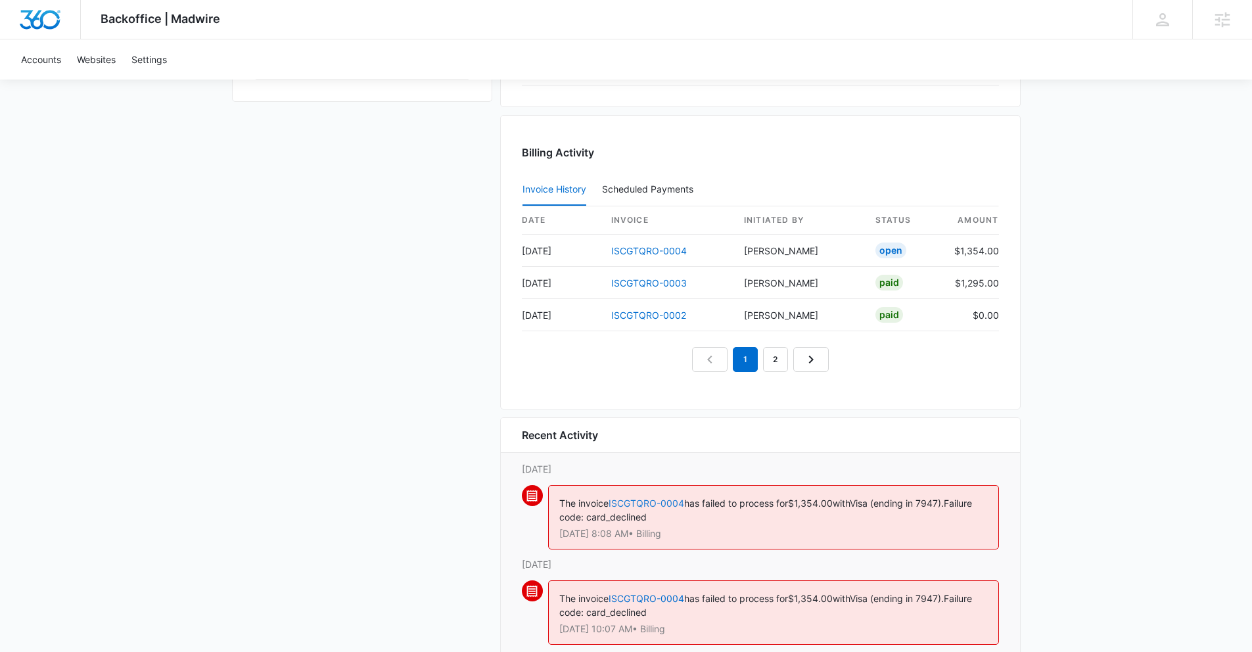
click at [674, 498] on link "ISCGTQRO-0004" at bounding box center [646, 502] width 76 height 11
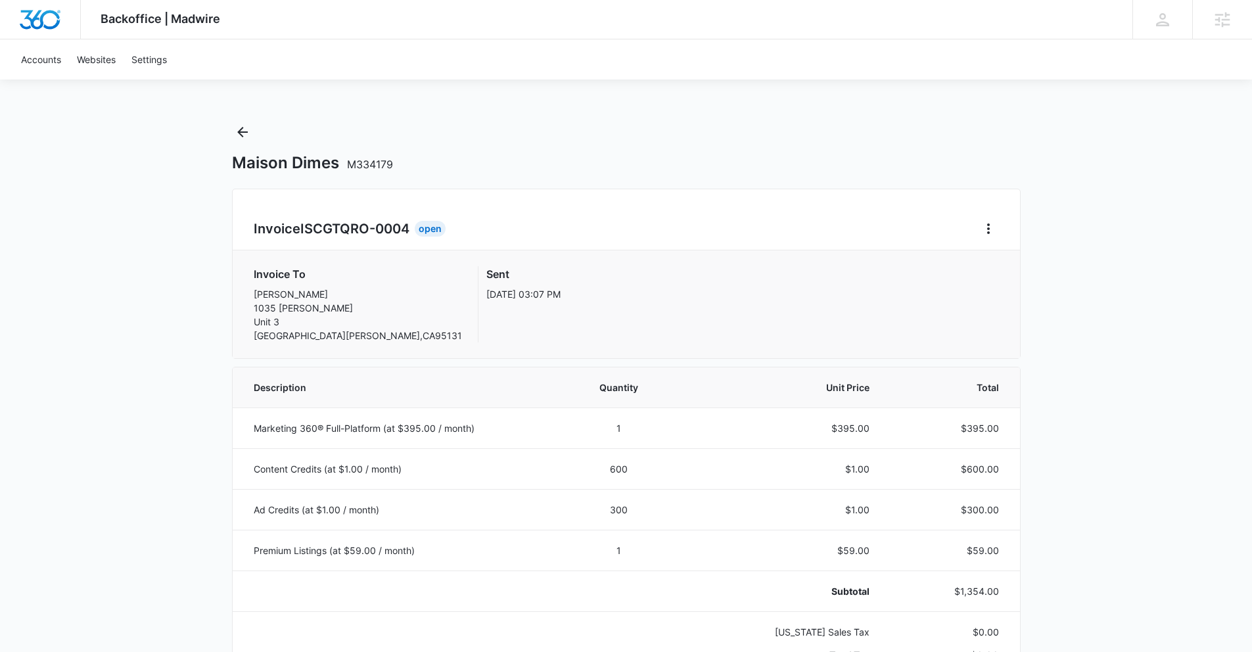
click at [970, 229] on div "Invoice ISCGTQRO-0004 Open" at bounding box center [626, 228] width 745 height 21
click at [997, 227] on button "Home" at bounding box center [988, 228] width 21 height 21
click at [995, 267] on link "Download Invoice" at bounding box center [1032, 265] width 76 height 11
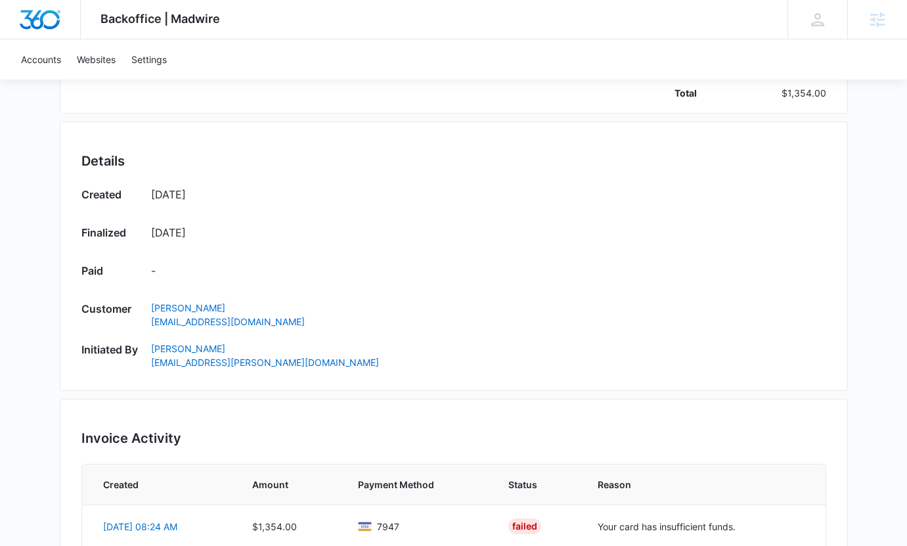
scroll to position [808, 0]
